Goal: Find specific page/section: Find specific page/section

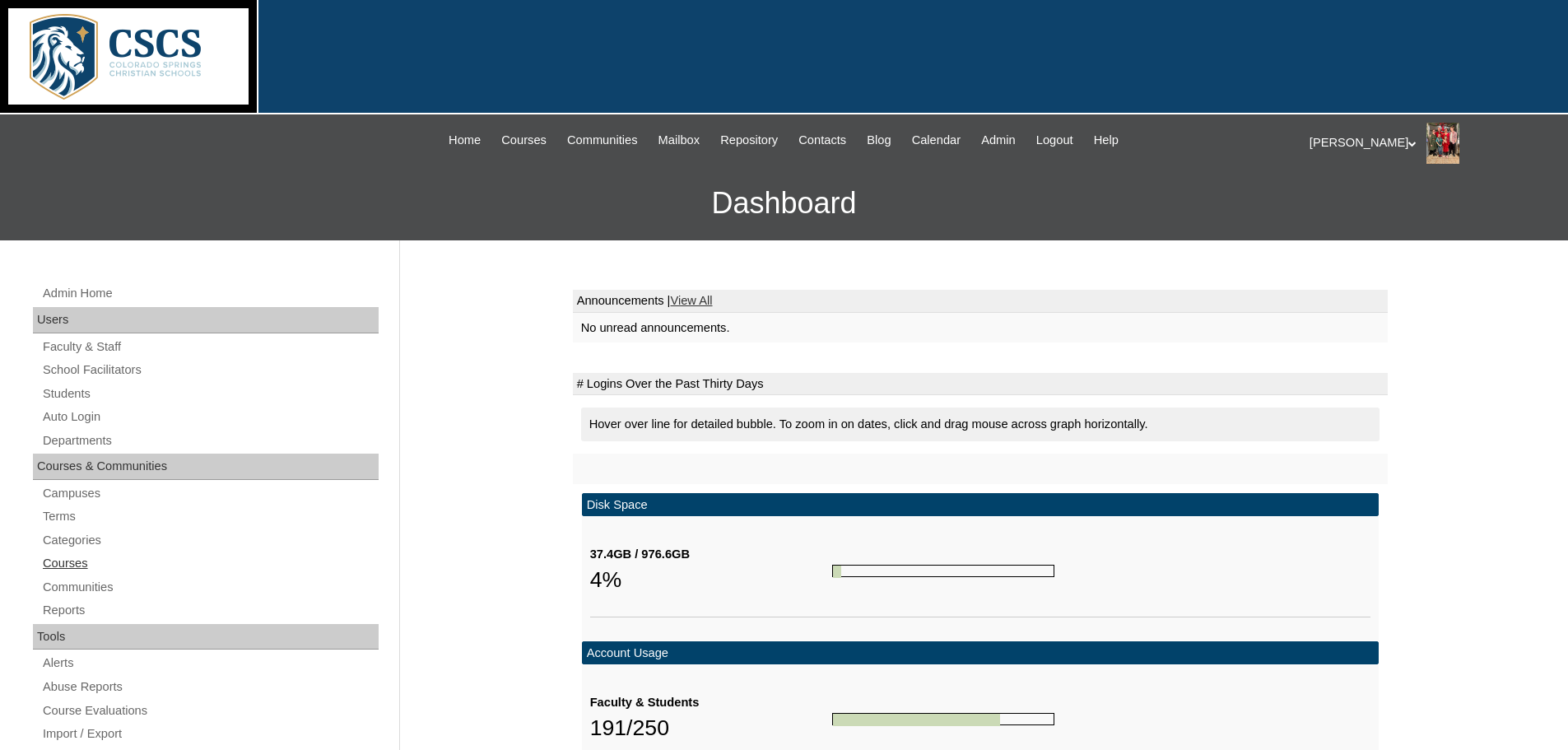
click at [53, 555] on link "Courses" at bounding box center [210, 563] width 338 height 20
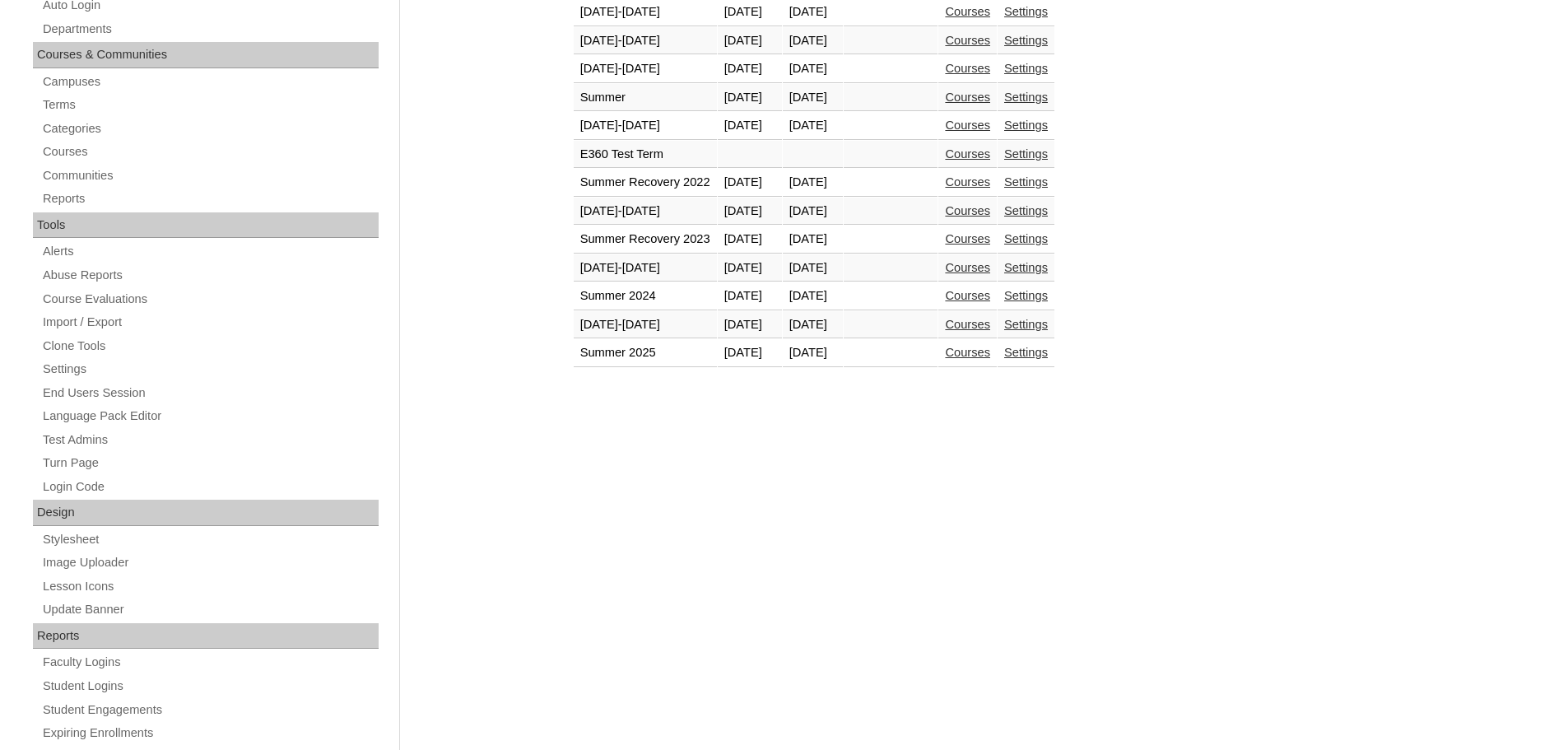
scroll to position [494, 0]
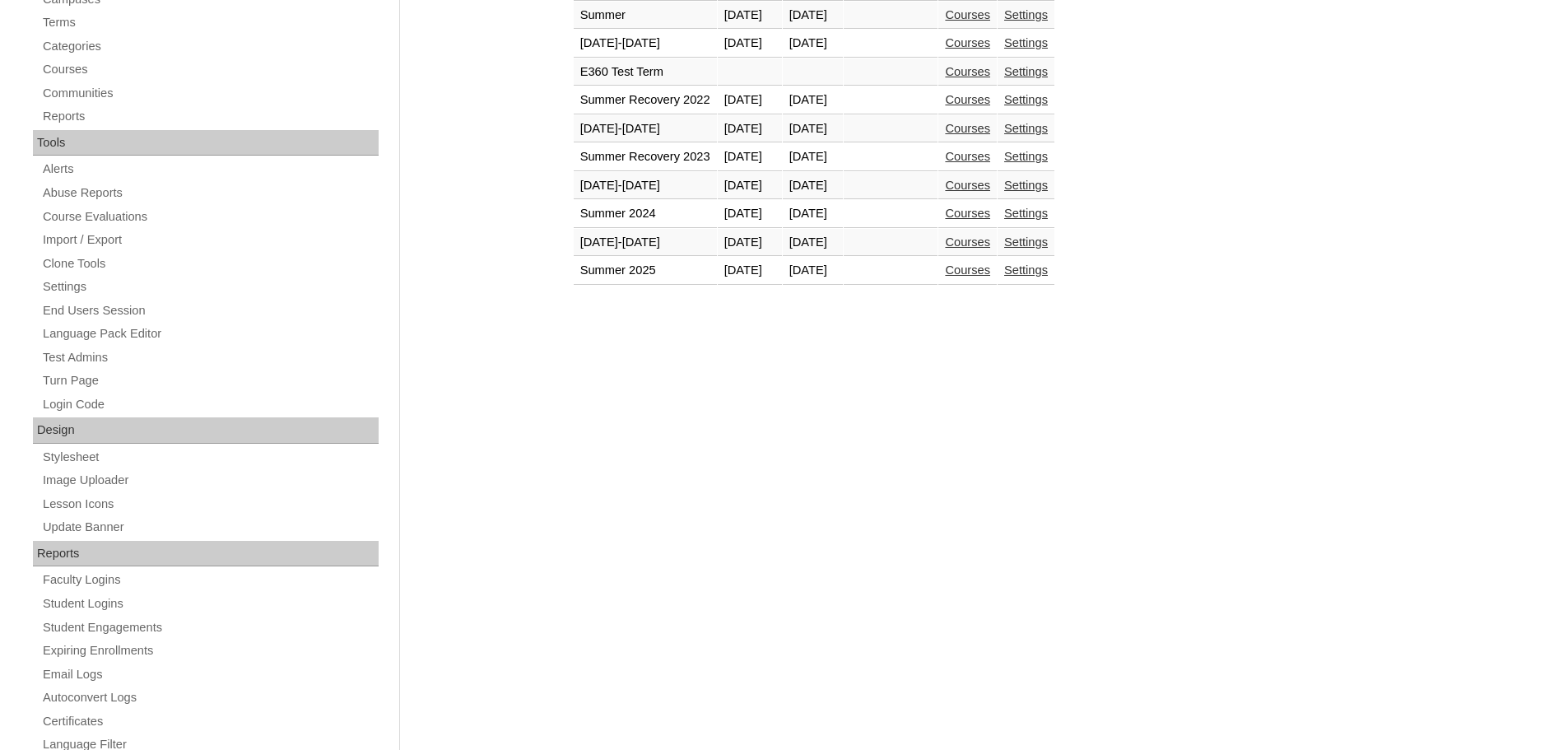
click at [990, 247] on link "Courses" at bounding box center [967, 241] width 45 height 13
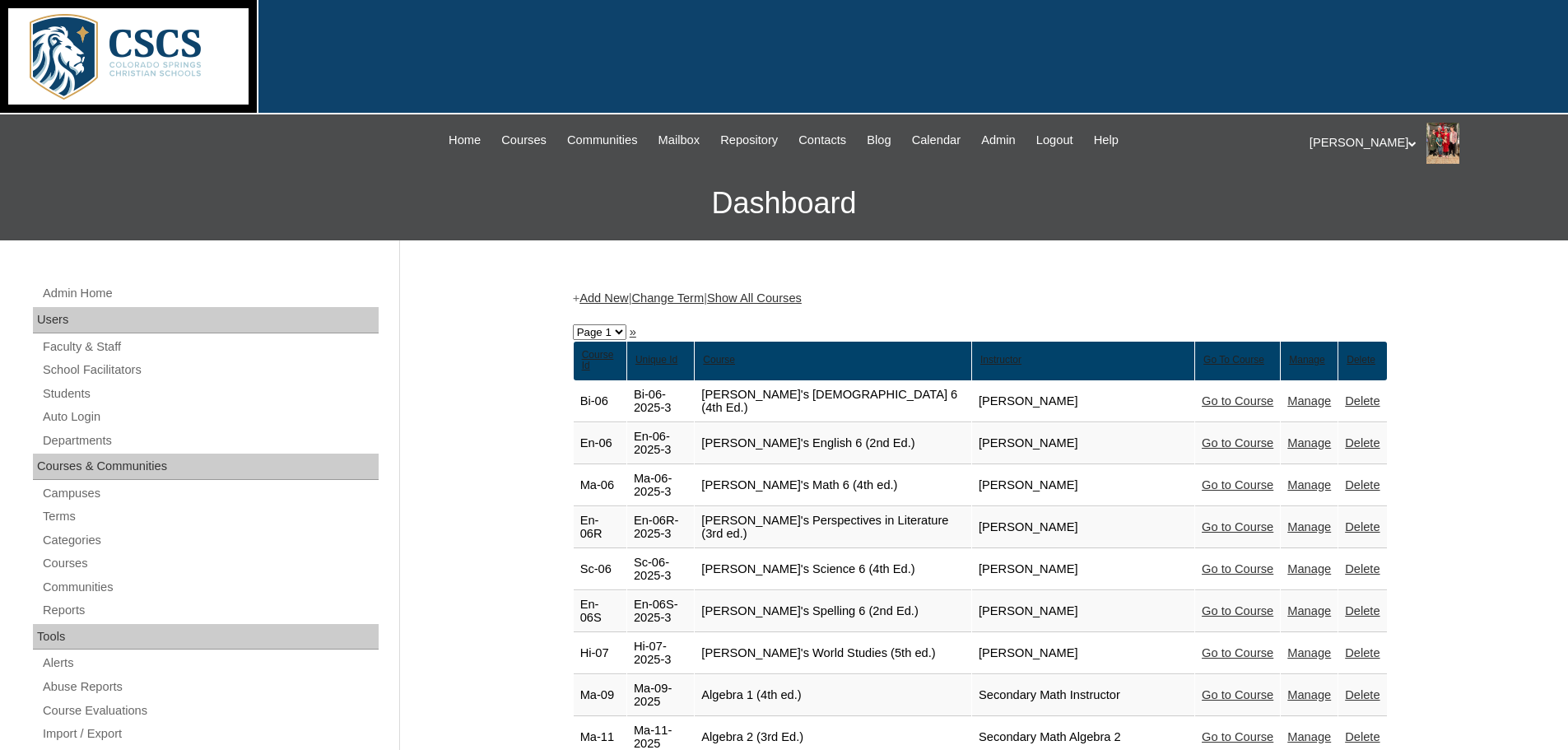
click at [770, 295] on link "Show All Courses" at bounding box center [754, 298] width 94 height 13
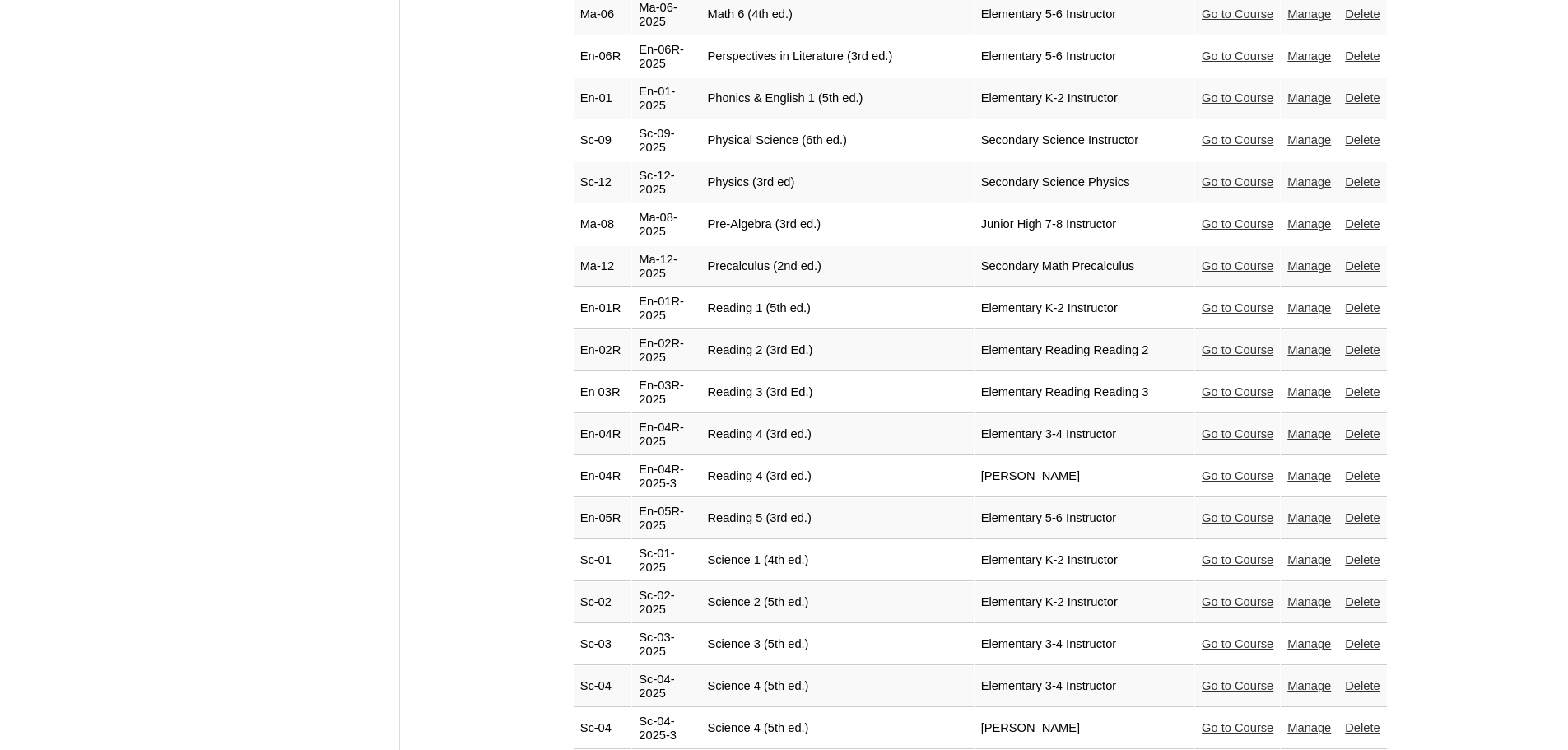
scroll to position [7654, 0]
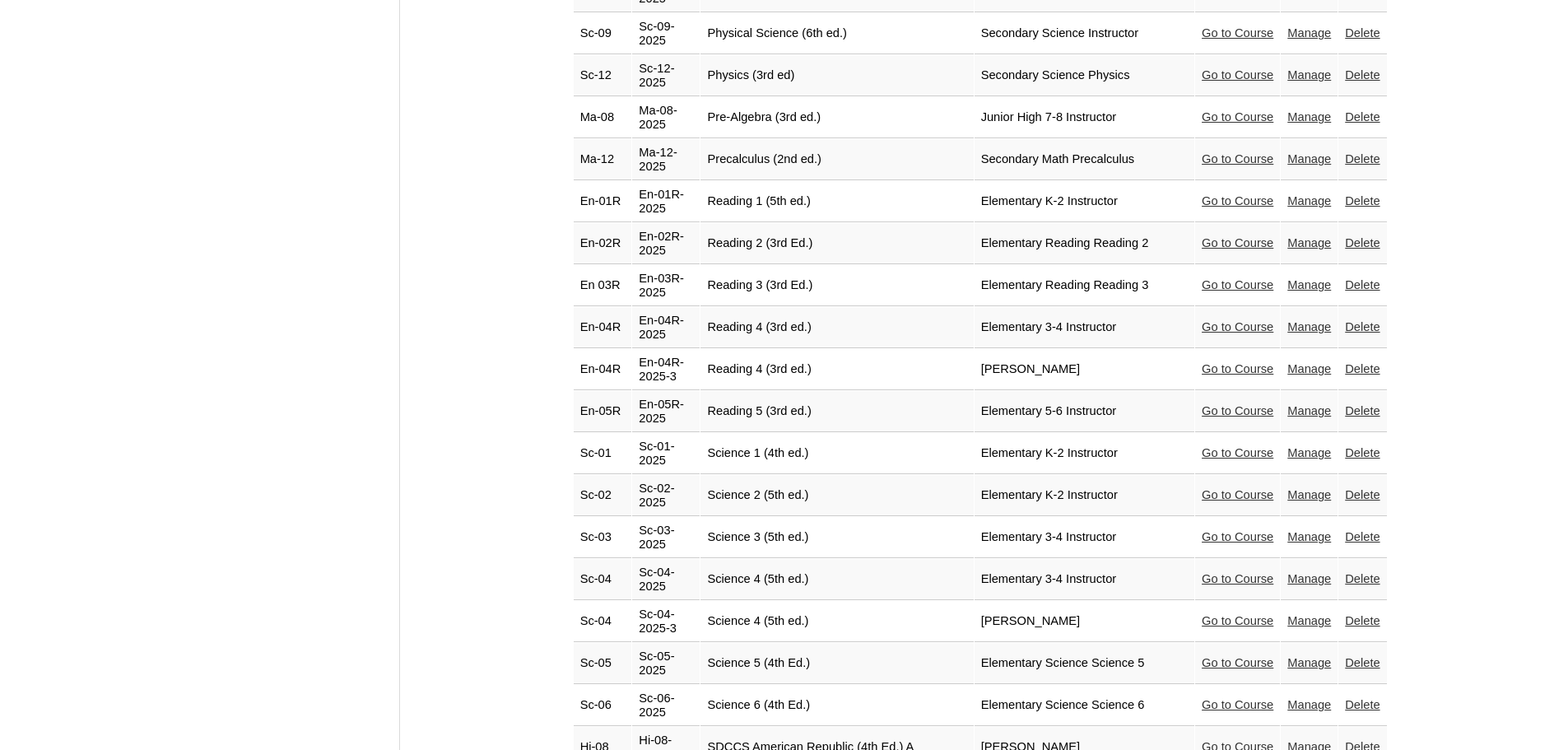
click at [1201, 698] on link "Go to Course" at bounding box center [1237, 704] width 71 height 13
